Goal: Information Seeking & Learning: Learn about a topic

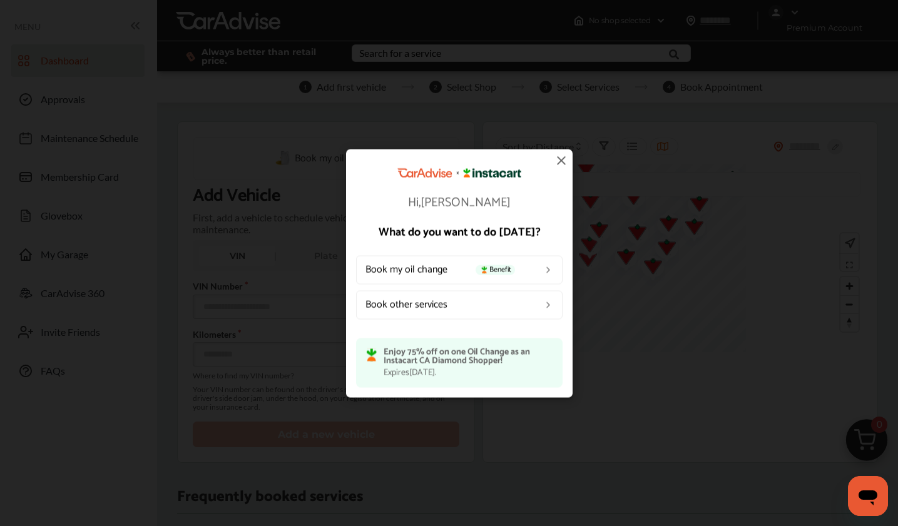
click at [559, 164] on img at bounding box center [561, 160] width 15 height 15
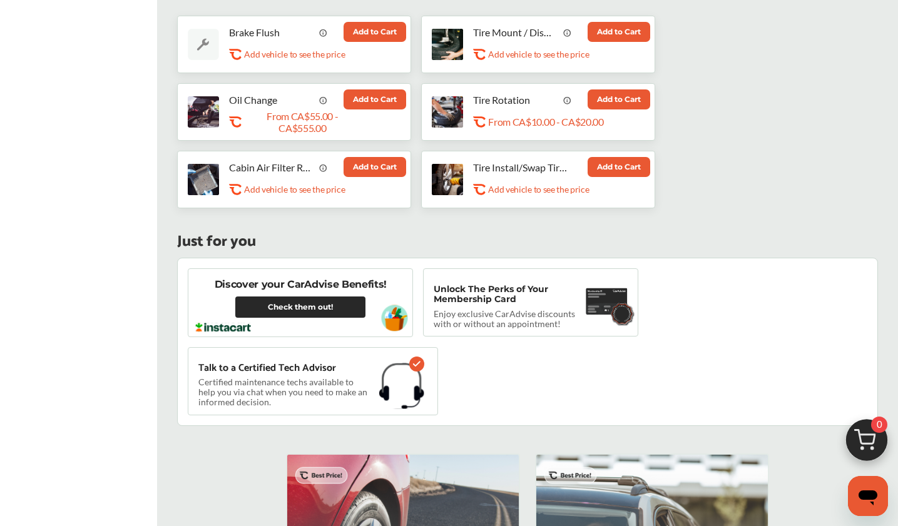
scroll to position [548, 0]
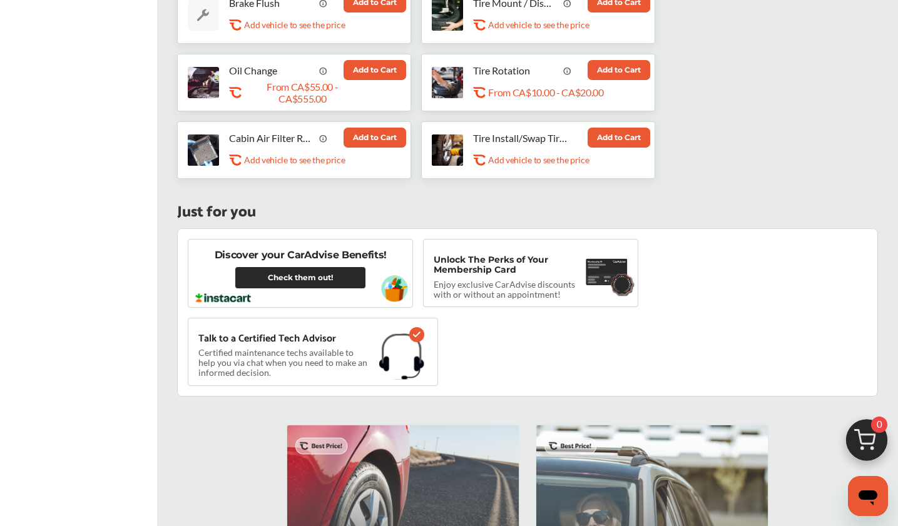
click at [335, 275] on link "Check them out!" at bounding box center [300, 277] width 130 height 21
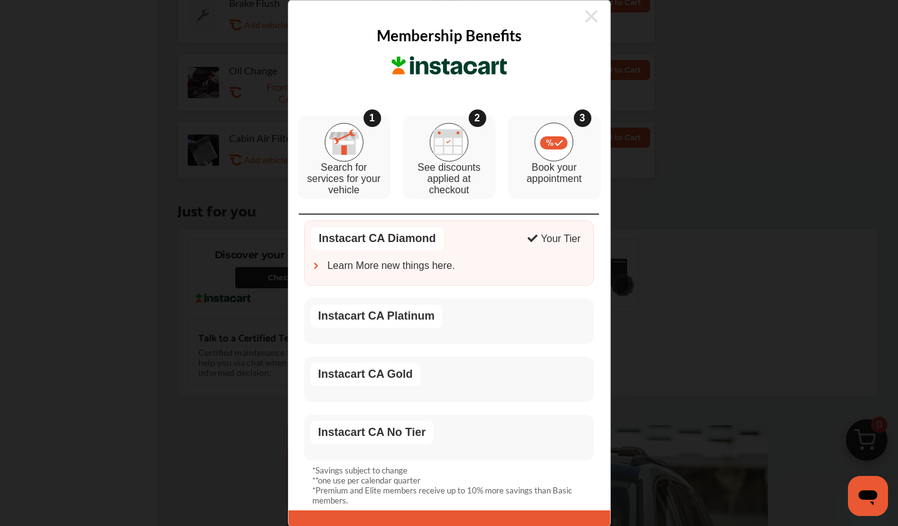
click at [323, 319] on div "Instacart CA Platinum" at bounding box center [375, 316] width 131 height 23
click at [314, 265] on img at bounding box center [316, 267] width 10 height 10
click at [318, 314] on div "Instacart CA Platinum" at bounding box center [375, 316] width 131 height 23
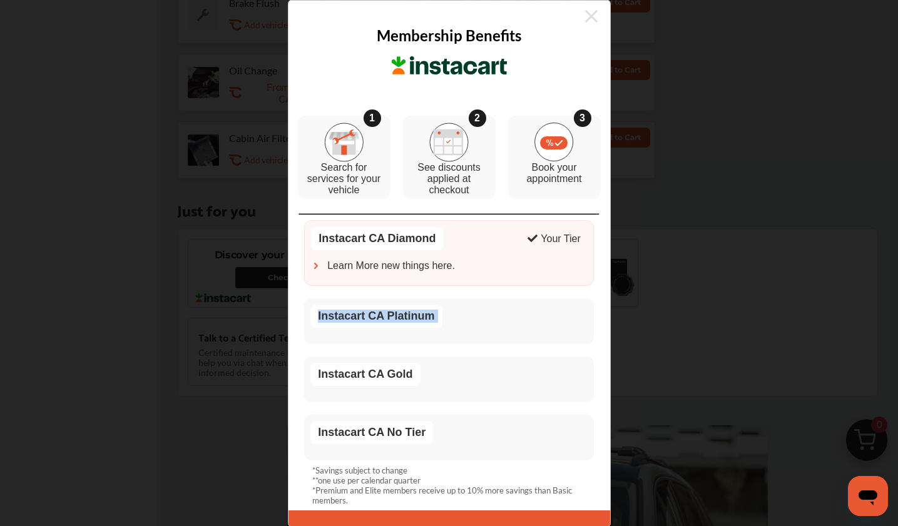
click at [318, 314] on div "Instacart CA Platinum" at bounding box center [375, 316] width 131 height 23
click at [321, 371] on div "Instacart CA Gold" at bounding box center [365, 375] width 110 height 23
click at [341, 436] on div "Instacart CA No Tier" at bounding box center [371, 433] width 123 height 23
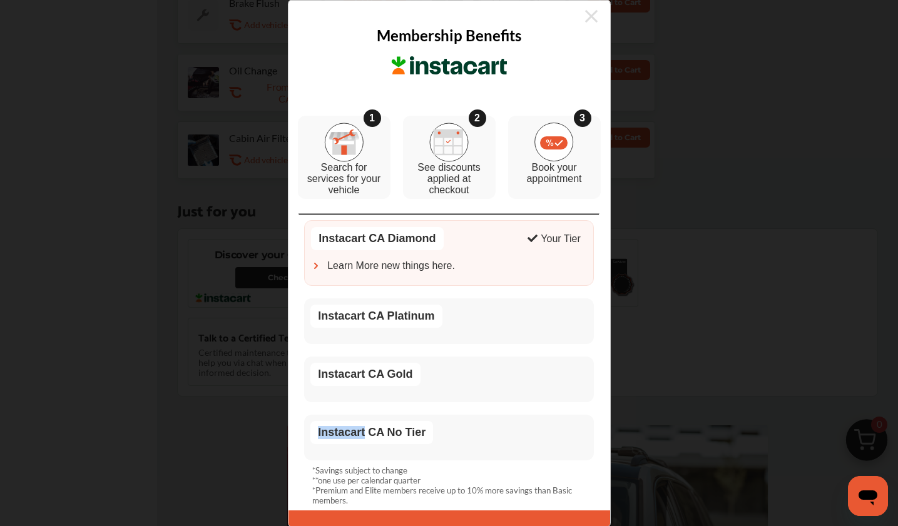
click at [341, 436] on div "Instacart CA No Tier" at bounding box center [371, 433] width 123 height 23
click at [320, 262] on img at bounding box center [316, 267] width 10 height 10
click at [317, 267] on img at bounding box center [316, 267] width 10 height 10
click at [327, 267] on span "Learn More new things here." at bounding box center [391, 266] width 128 height 11
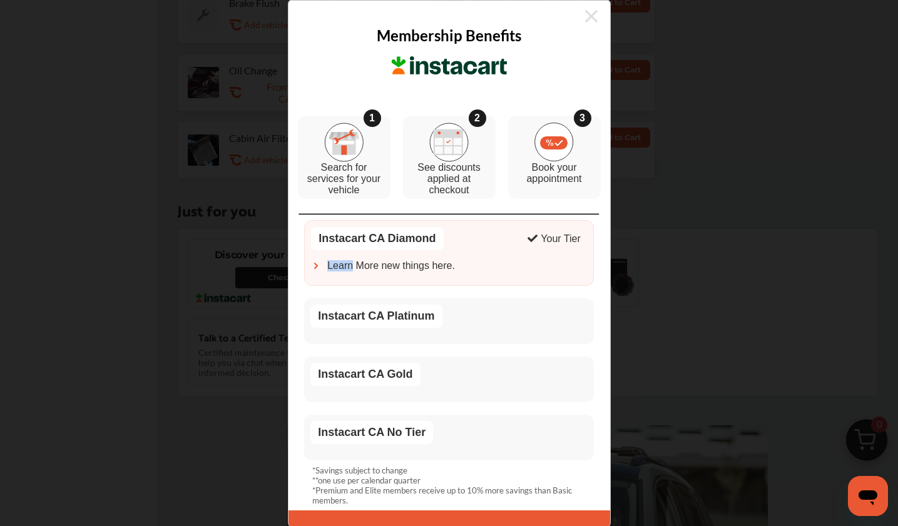
click at [327, 267] on span "Learn More new things here." at bounding box center [391, 266] width 128 height 11
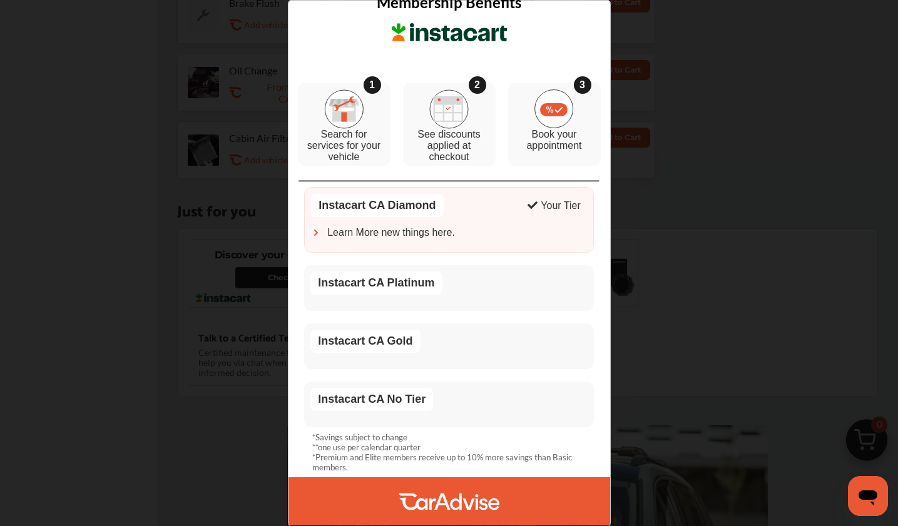
click at [417, 206] on div "Instacart CA Diamond" at bounding box center [377, 206] width 132 height 23
copy div "Instacart CA Diamond"
